Goal: Information Seeking & Learning: Learn about a topic

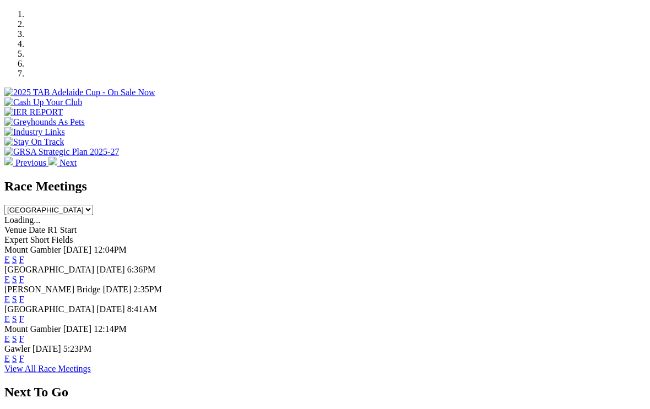
scroll to position [339, 0]
click at [24, 254] on link "F" at bounding box center [21, 258] width 5 height 9
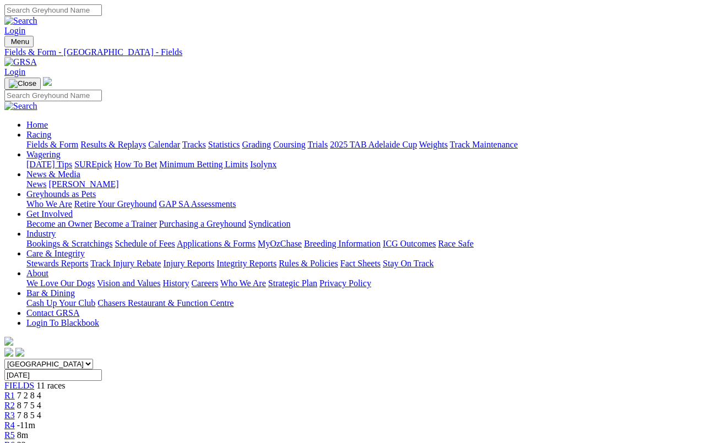
scroll to position [4, 0]
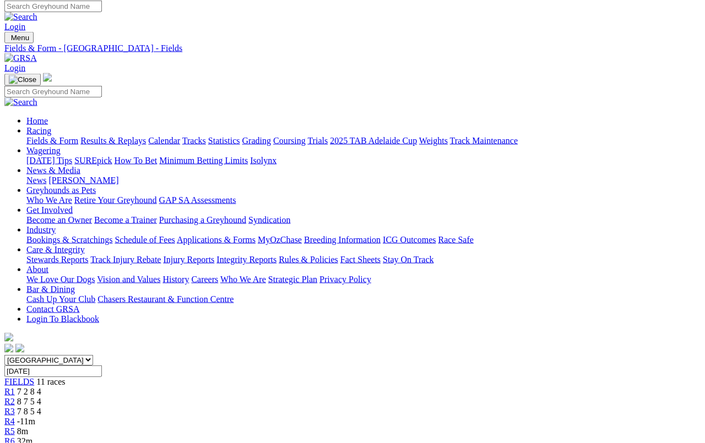
click at [15, 387] on link "R1" at bounding box center [9, 391] width 10 height 9
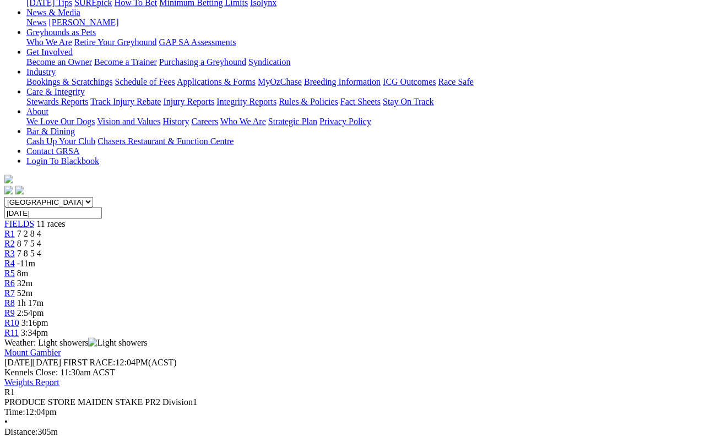
scroll to position [160, 0]
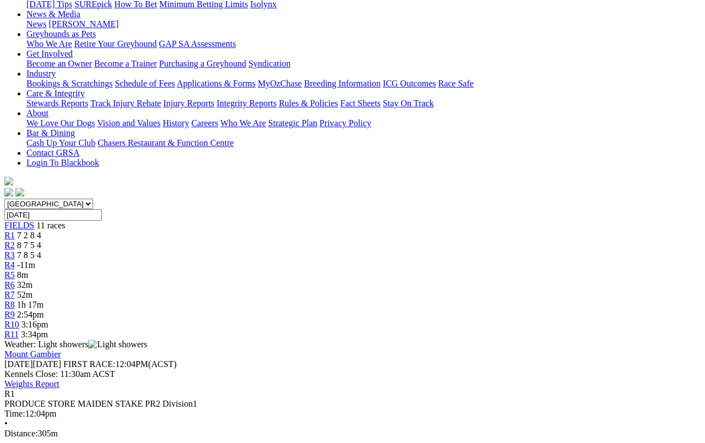
click at [15, 241] on span "R2" at bounding box center [9, 245] width 10 height 9
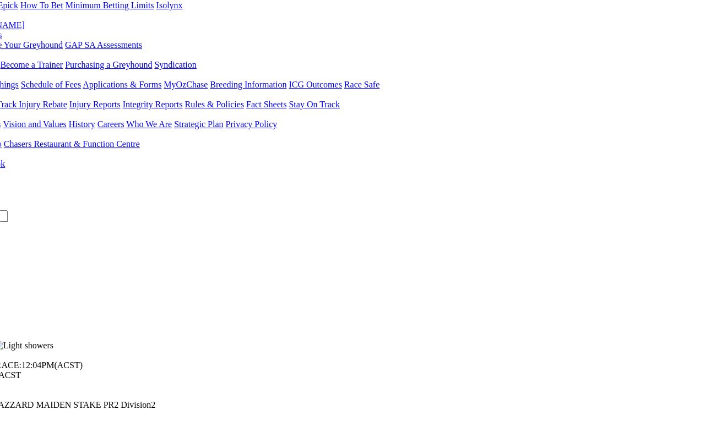
scroll to position [159, 90]
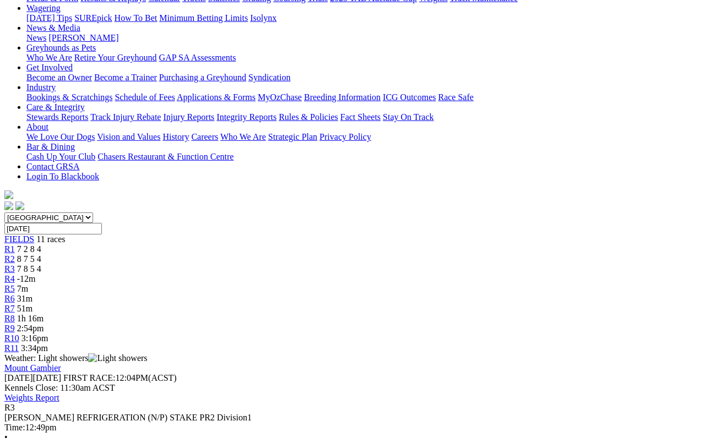
scroll to position [147, 0]
click at [15, 274] on span "R4" at bounding box center [9, 278] width 10 height 9
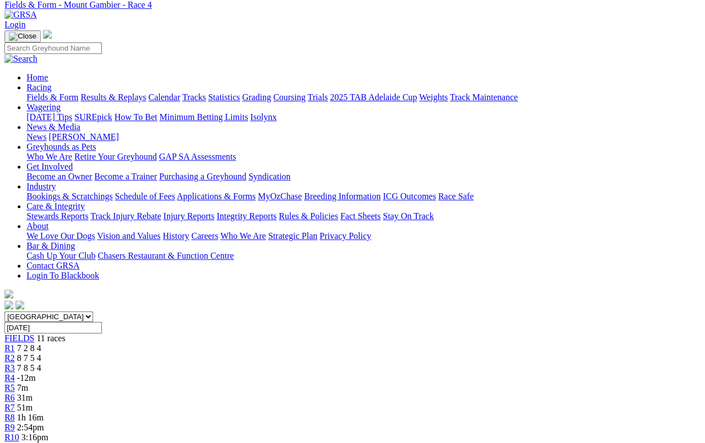
scroll to position [53, 8]
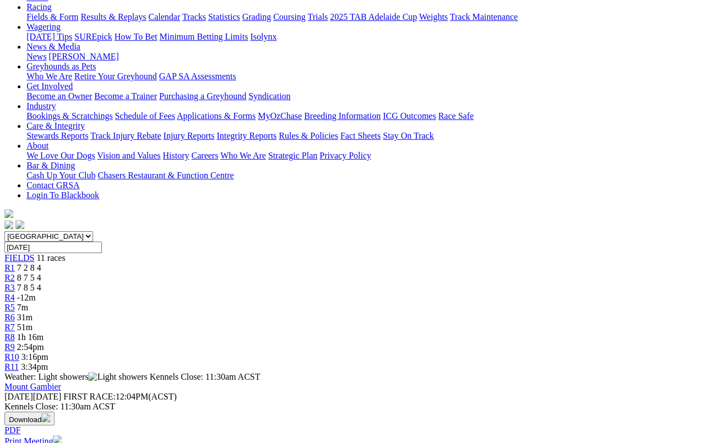
scroll to position [0, 8]
